Goal: Task Accomplishment & Management: Use online tool/utility

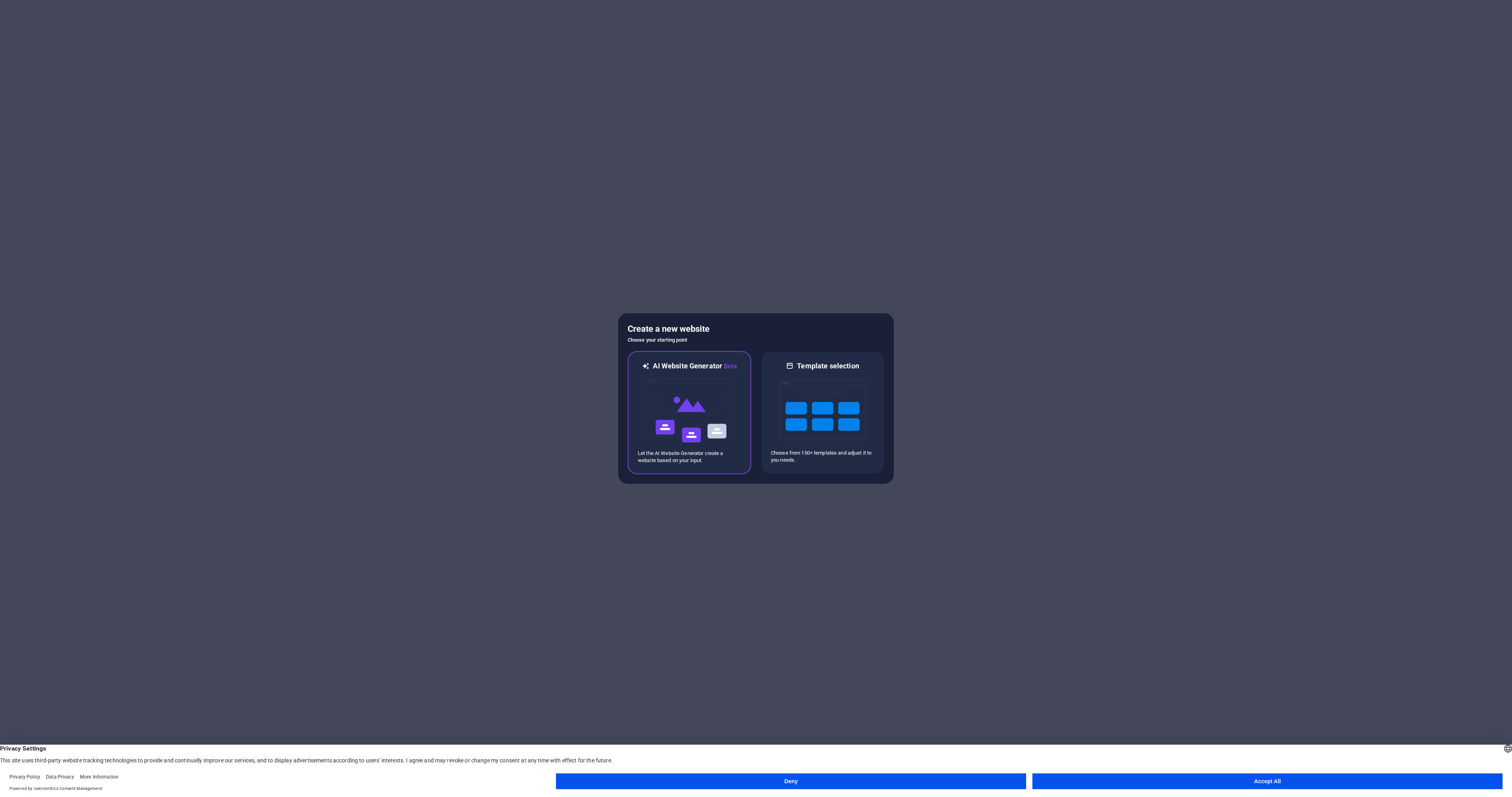
click at [721, 404] on img at bounding box center [690, 411] width 87 height 79
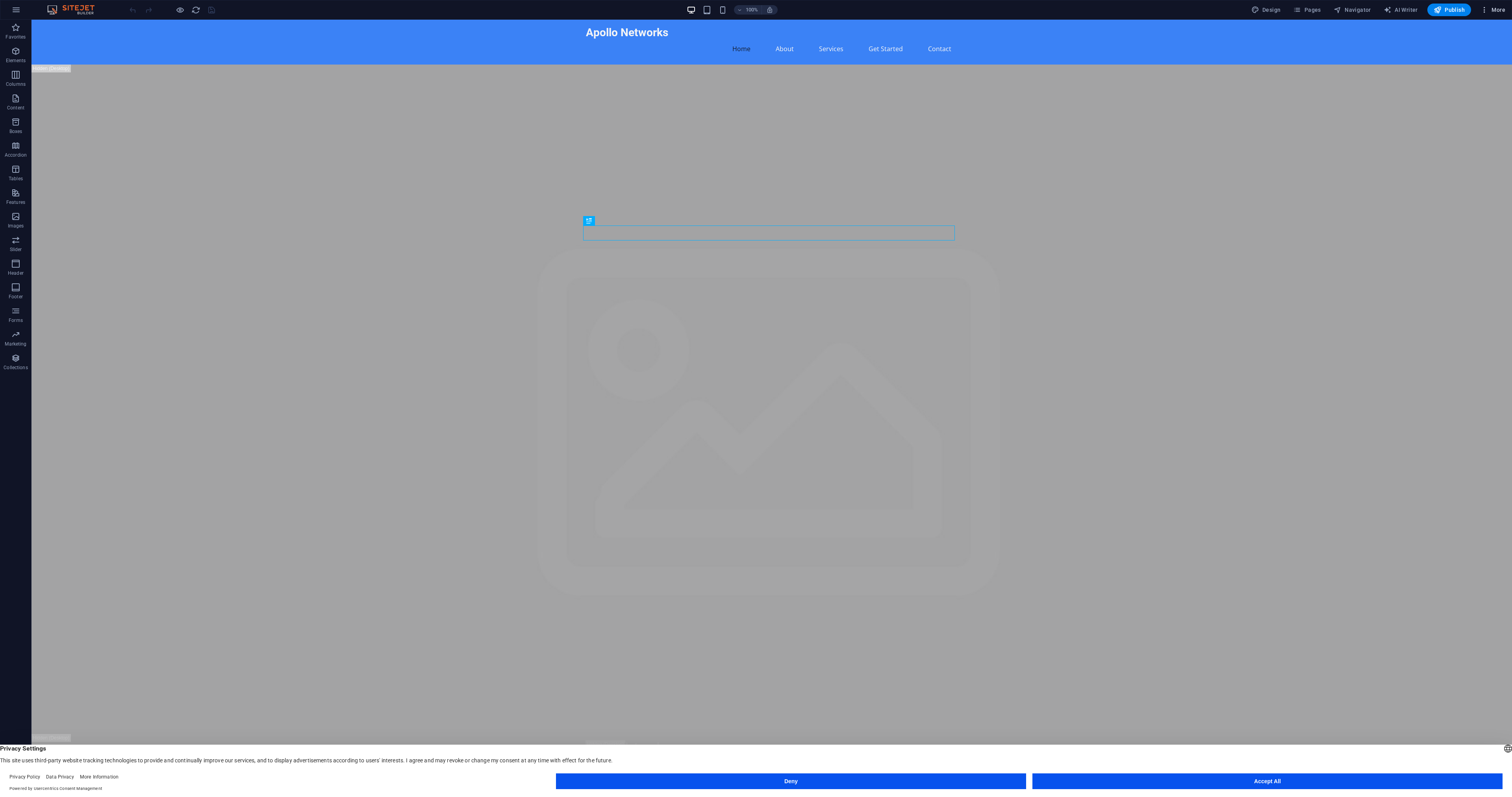
click at [1492, 7] on span "More" at bounding box center [1493, 10] width 25 height 8
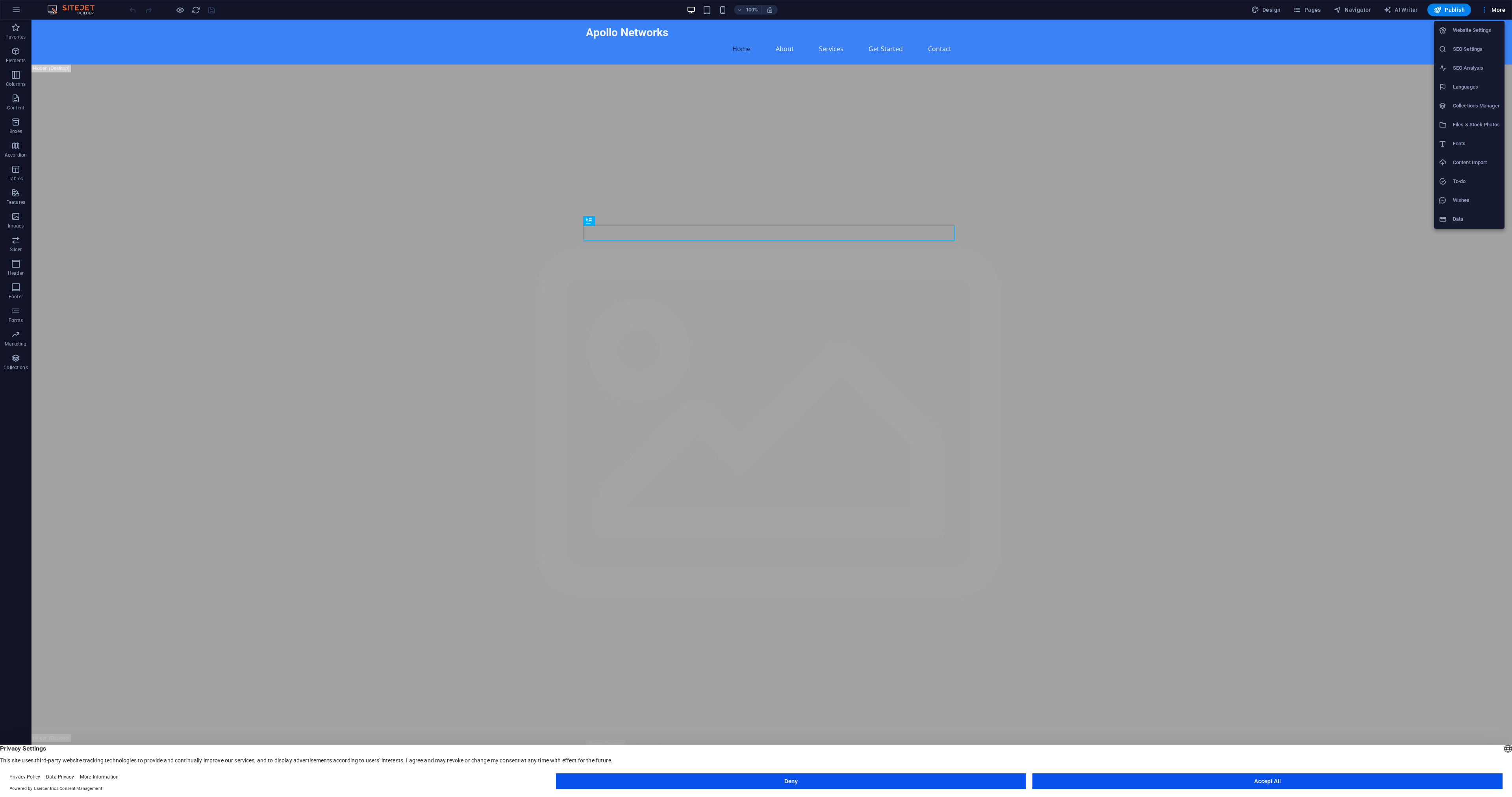
drag, startPoint x: 833, startPoint y: 783, endPoint x: 1055, endPoint y: 800, distance: 222.6
click at [1055, 797] on html "Apollo Networks Home Favorites Elements Columns Content Boxes Accordion Tables …" at bounding box center [756, 398] width 1512 height 797
click at [1143, 793] on footer "Privacy Policy Data Privacy More Information Powered by Usercentrics Consent Ma…" at bounding box center [756, 783] width 1512 height 28
click at [1147, 788] on button "Accept All" at bounding box center [1267, 781] width 471 height 16
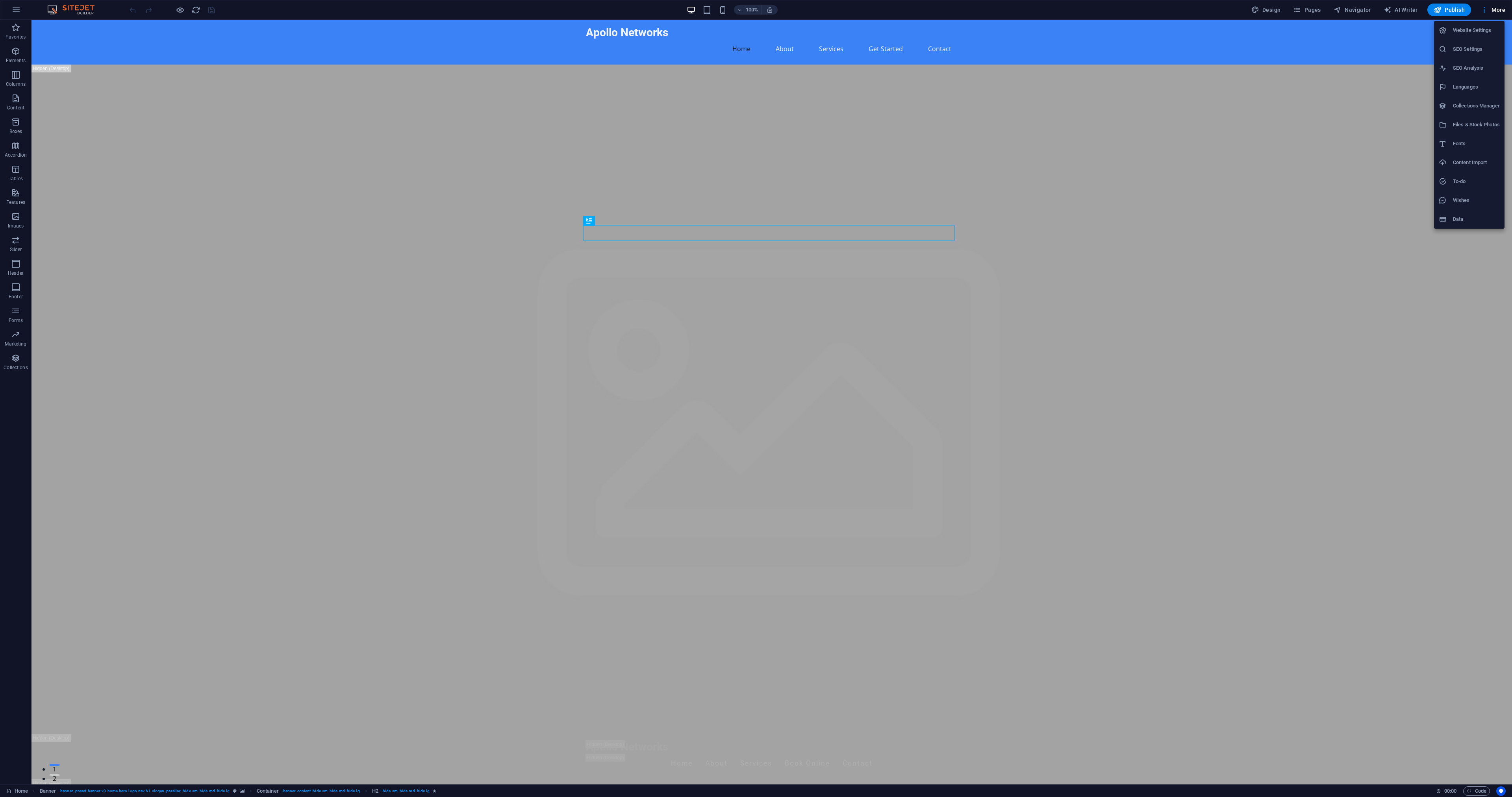
click at [1277, 14] on div at bounding box center [756, 398] width 1512 height 797
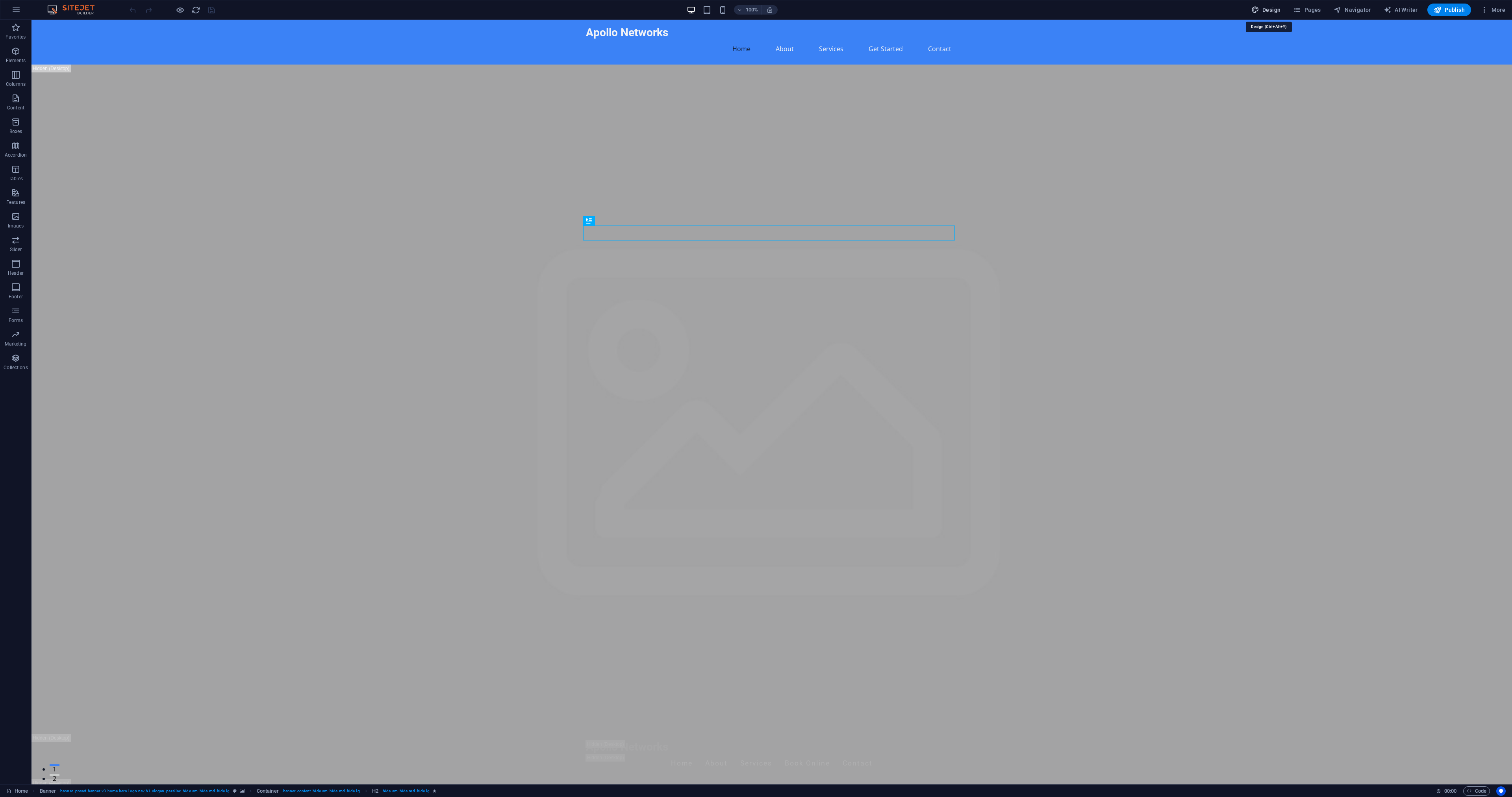
drag, startPoint x: 1275, startPoint y: 15, endPoint x: 1055, endPoint y: 97, distance: 234.8
click at [1275, 15] on button "Design" at bounding box center [1266, 9] width 36 height 12
select select "px"
select select "200"
select select "px"
